Goal: Information Seeking & Learning: Learn about a topic

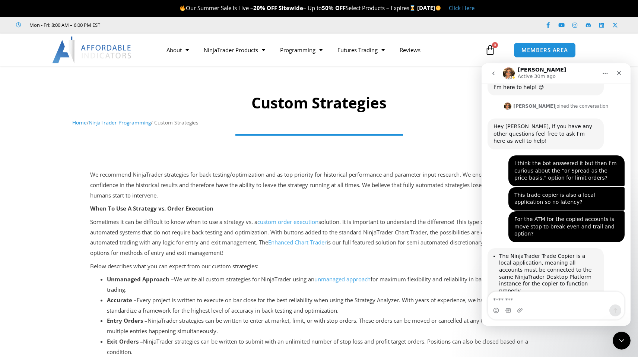
scroll to position [613, 0]
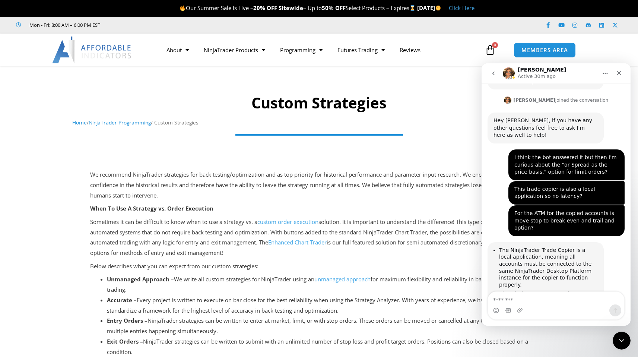
click at [305, 185] on p "We recommend NinjaTrader strategies for back testing/optimization and as top pr…" at bounding box center [319, 184] width 458 height 31
click at [617, 76] on div "Close" at bounding box center [618, 72] width 13 height 13
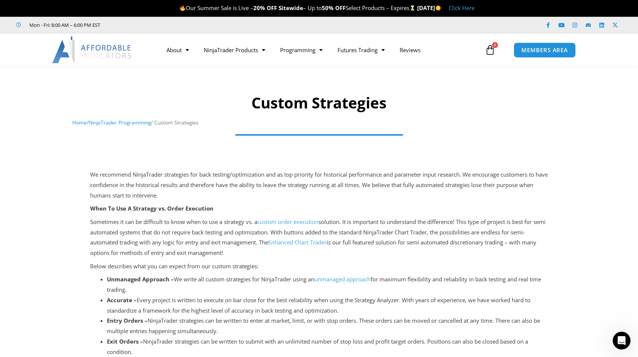
scroll to position [918, 0]
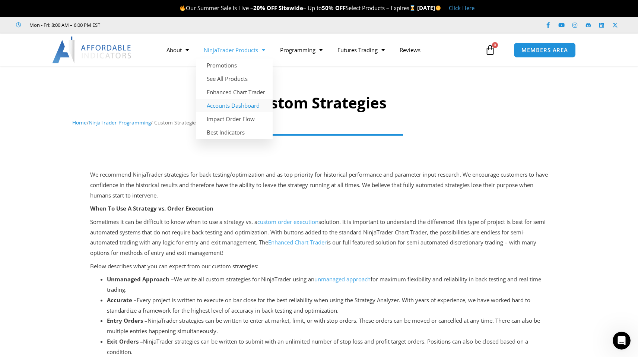
click at [244, 104] on link "Accounts Dashboard" at bounding box center [234, 105] width 76 height 13
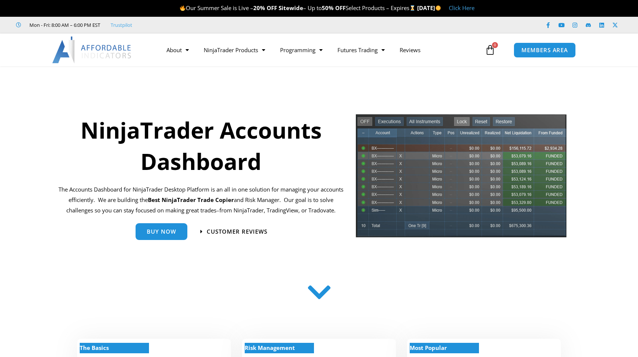
click at [479, 161] on img at bounding box center [461, 178] width 212 height 130
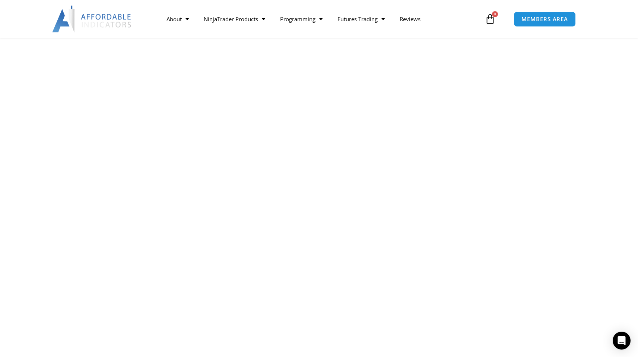
scroll to position [991, 0]
